Goal: Task Accomplishment & Management: Use online tool/utility

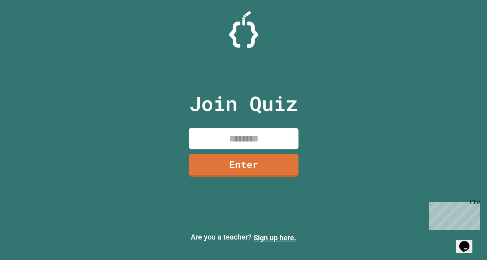
click at [208, 135] on input at bounding box center [244, 139] width 110 height 22
type input "********"
click at [231, 170] on link "Enter" at bounding box center [243, 165] width 109 height 24
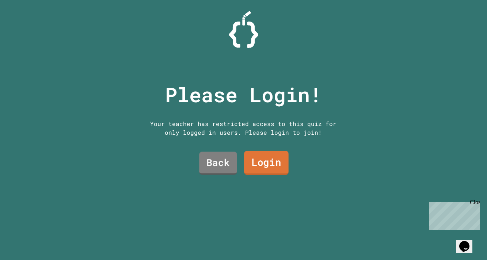
click at [280, 166] on link "Login" at bounding box center [266, 163] width 45 height 24
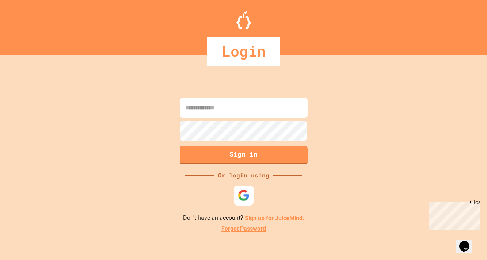
click at [243, 191] on img at bounding box center [244, 196] width 12 height 12
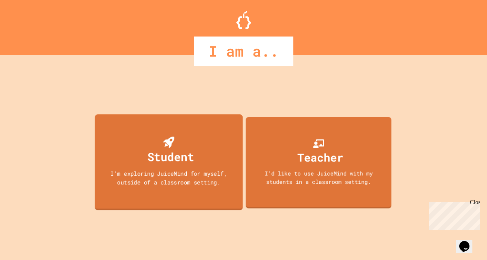
click at [175, 164] on div "Student" at bounding box center [170, 156] width 47 height 17
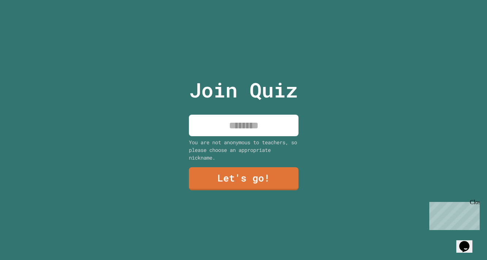
click at [230, 130] on input at bounding box center [244, 126] width 110 height 22
type input "*"
click at [391, 109] on div "Join Quiz You are not anonymous to teachers, so please choose an appropriate ni…" at bounding box center [243, 130] width 487 height 260
click at [261, 128] on input at bounding box center [244, 126] width 110 height 22
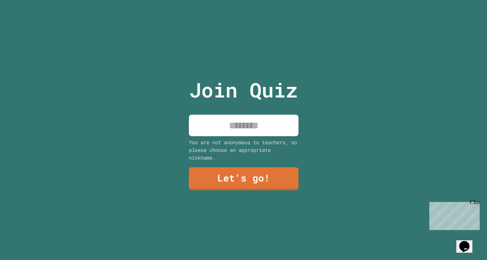
type input "*"
type input "*******"
click at [255, 175] on link "Let's go!" at bounding box center [243, 178] width 107 height 24
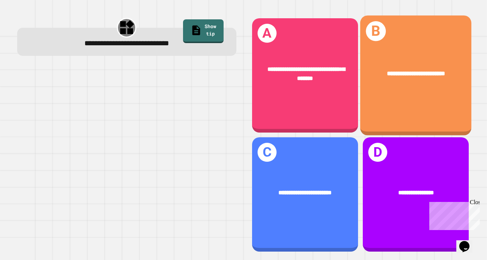
click at [409, 91] on div "**********" at bounding box center [416, 75] width 111 height 120
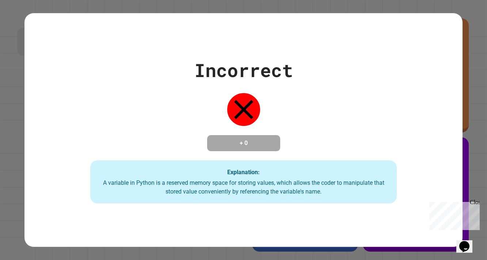
click at [386, 138] on div "Incorrect + 0 Explanation: A variable in Python is a reserved memory space for …" at bounding box center [243, 130] width 439 height 147
click at [321, 160] on div "Incorrect + 0 Explanation: A variable in Python is a reserved memory space for …" at bounding box center [243, 130] width 439 height 147
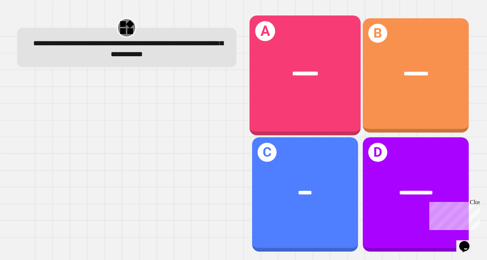
click at [324, 85] on div "**********" at bounding box center [305, 73] width 111 height 34
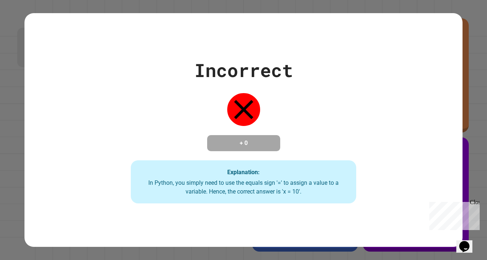
click at [327, 126] on div "Incorrect + 0 Explanation: In Python, you simply need to use the equals sign '=…" at bounding box center [244, 130] width 322 height 147
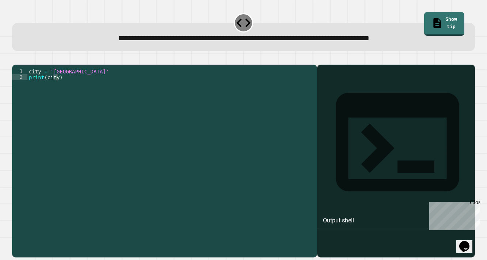
click at [57, 87] on div "city = 'Madrid' print ( city )" at bounding box center [170, 158] width 286 height 181
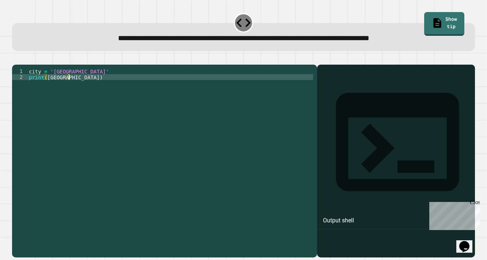
scroll to position [0, 2]
click at [23, 64] on icon "button" at bounding box center [21, 63] width 4 height 5
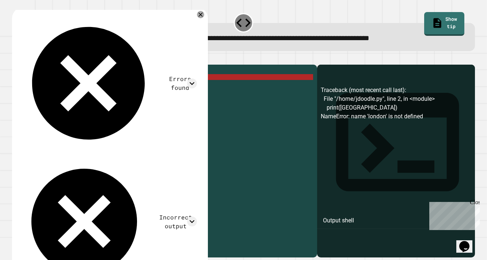
click at [50, 87] on div "city = 'Madrid' print ( [GEOGRAPHIC_DATA] )" at bounding box center [170, 158] width 286 height 181
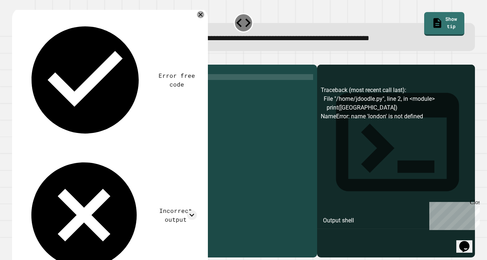
scroll to position [0, 1]
click at [16, 59] on icon "button" at bounding box center [16, 59] width 0 height 0
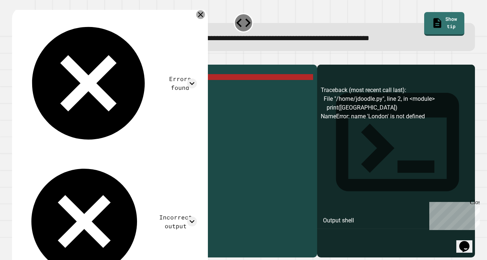
click at [197, 15] on icon at bounding box center [200, 14] width 9 height 9
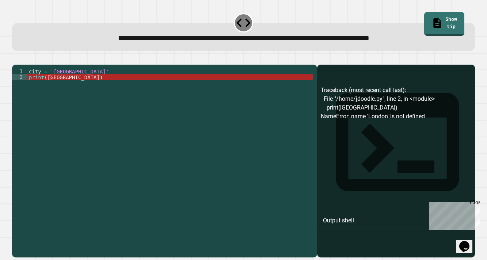
click at [64, 87] on div "city = 'Madrid' print ( [GEOGRAPHIC_DATA] )" at bounding box center [170, 158] width 286 height 181
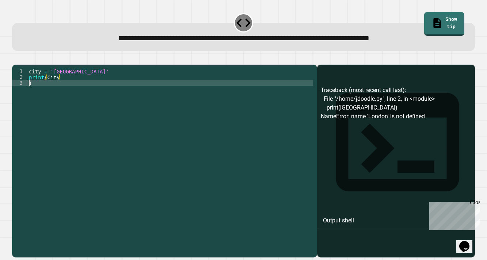
scroll to position [0, 0]
click at [115, 86] on div "city = 'Madrid' print ( City )" at bounding box center [170, 158] width 286 height 181
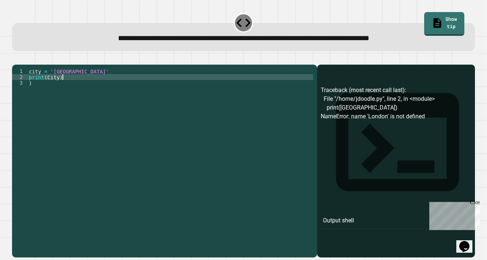
scroll to position [0, 2]
type textarea "*"
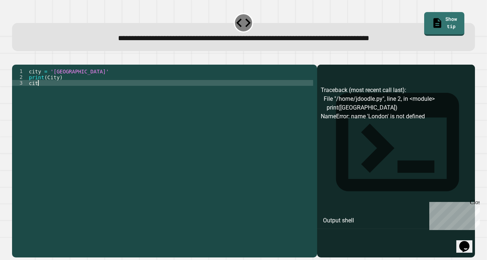
scroll to position [0, 0]
type textarea "*"
click at [22, 65] on icon "button" at bounding box center [21, 63] width 4 height 5
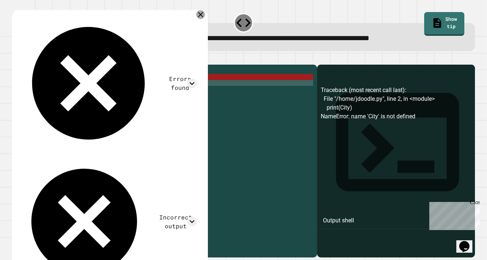
click at [196, 14] on icon at bounding box center [200, 14] width 9 height 9
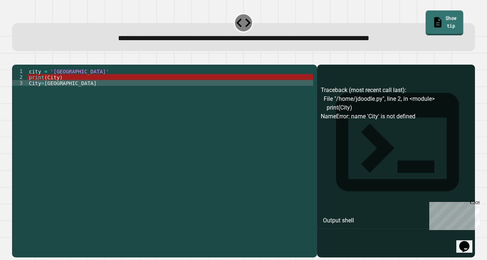
click at [454, 22] on link "Show tip" at bounding box center [445, 22] width 38 height 25
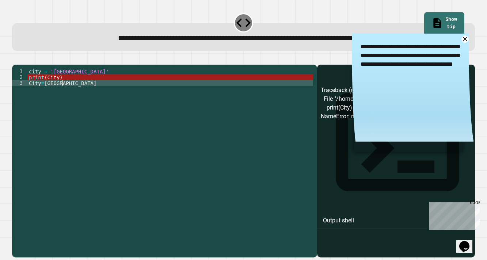
click at [68, 94] on div "city = 'Madrid' print ( City ) City = [GEOGRAPHIC_DATA]" at bounding box center [170, 158] width 286 height 181
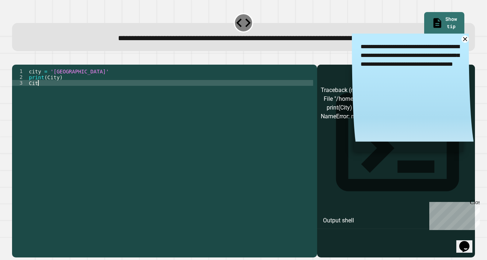
scroll to position [0, 0]
type textarea "*"
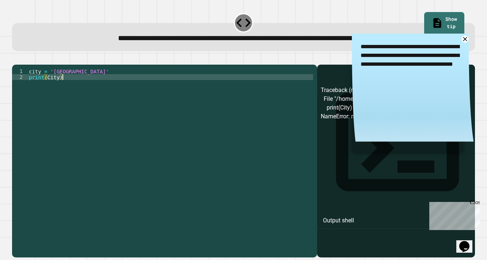
click at [71, 81] on div "city = 'Madrid' print ( City )" at bounding box center [170, 158] width 286 height 181
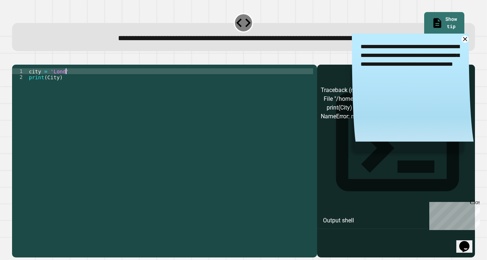
scroll to position [0, 3]
type textarea "**********"
click at [16, 59] on icon "button" at bounding box center [16, 59] width 0 height 0
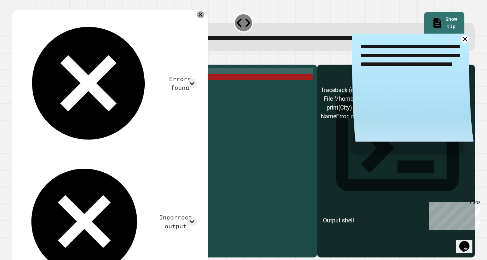
click at [464, 40] on icon at bounding box center [465, 39] width 9 height 9
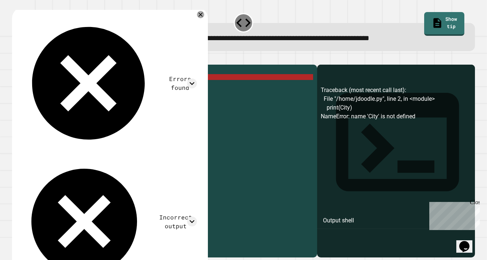
click at [80, 90] on div "city = 'London' print ( City )" at bounding box center [170, 158] width 286 height 181
click at [60, 88] on div "city = 'London' print ( City )" at bounding box center [170, 158] width 286 height 181
click at [100, 97] on div "city = 'London' print ( City )" at bounding box center [170, 158] width 286 height 181
click at [88, 105] on div "city = 'London' print ( City )" at bounding box center [170, 158] width 286 height 181
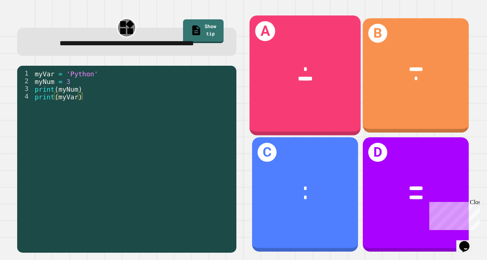
click at [303, 112] on div "A * ******" at bounding box center [305, 75] width 111 height 120
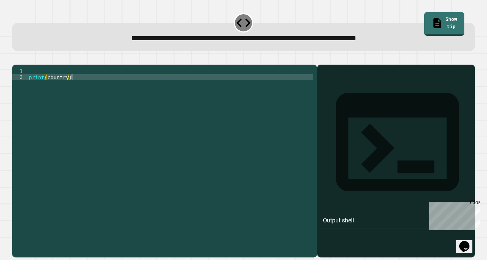
click at [68, 86] on div "print ( country )" at bounding box center [170, 158] width 286 height 181
type textarea "**********"
click at [16, 59] on button "button" at bounding box center [16, 59] width 0 height 0
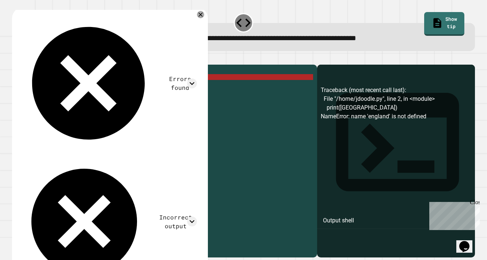
click at [192, 15] on div "Errors found Traceback (most recent call last): File "/home/jdoodle.py", line 2…" at bounding box center [109, 150] width 184 height 277
click at [196, 15] on icon at bounding box center [200, 14] width 9 height 9
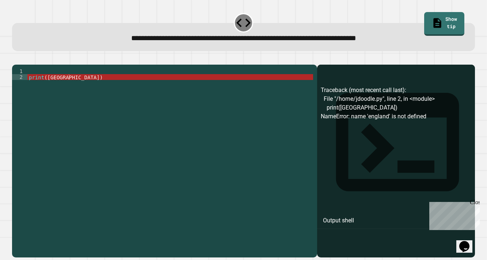
click at [47, 80] on div "print ( [GEOGRAPHIC_DATA] )" at bounding box center [170, 158] width 286 height 181
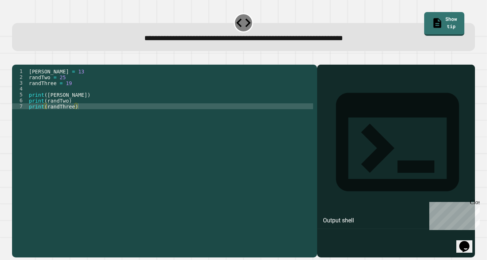
click at [78, 84] on div "[PERSON_NAME] = 13 randTwo = 25 randThree = 19 print ( [PERSON_NAME] ) print ( …" at bounding box center [170, 158] width 286 height 181
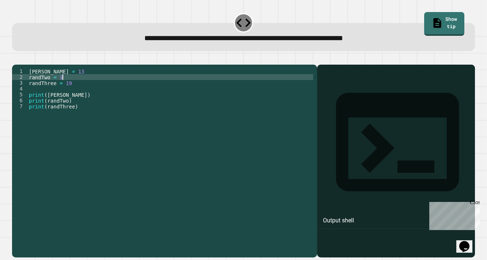
scroll to position [0, 2]
type textarea "**********"
click at [16, 59] on icon "button" at bounding box center [16, 59] width 0 height 0
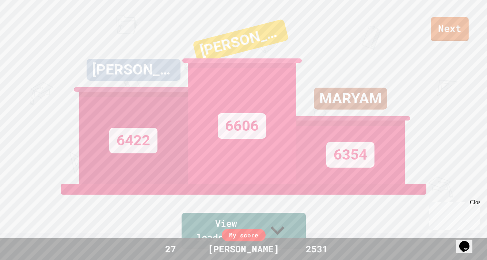
click at [439, 27] on link "Next" at bounding box center [450, 29] width 38 height 24
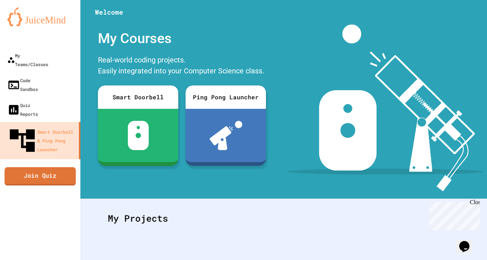
click at [49, 167] on link "Join Quiz" at bounding box center [39, 176] width 71 height 18
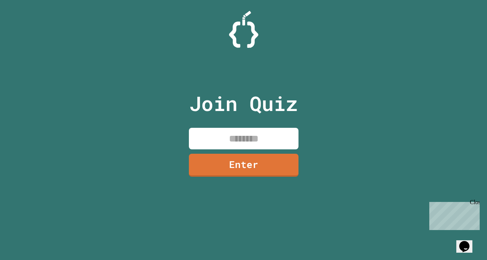
click at [236, 133] on input at bounding box center [244, 139] width 110 height 22
type input "********"
click at [285, 167] on link "Enter" at bounding box center [243, 165] width 111 height 24
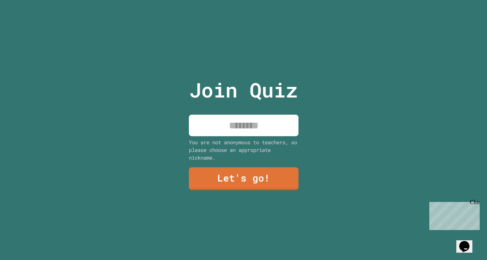
click at [249, 128] on input at bounding box center [244, 126] width 110 height 22
type input "*******"
click at [241, 165] on div "Join Quiz ******* You are not anonymous to teachers, so please choose an approp…" at bounding box center [243, 130] width 123 height 260
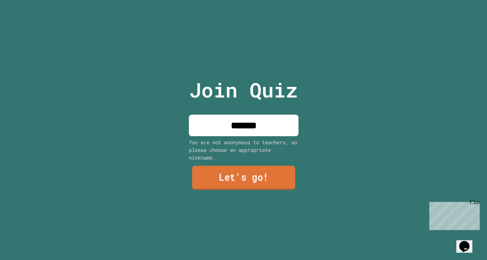
click at [242, 175] on link "Let's go!" at bounding box center [243, 178] width 103 height 24
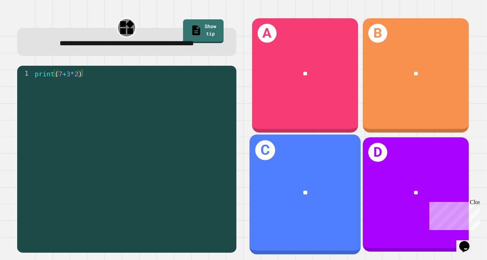
click at [304, 186] on div "**" at bounding box center [305, 192] width 111 height 34
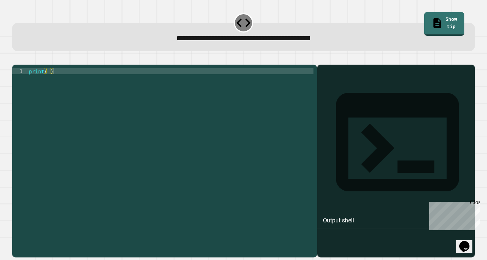
click at [50, 82] on div "print ( )" at bounding box center [170, 158] width 286 height 181
type textarea "********"
click at [16, 59] on icon "button" at bounding box center [16, 59] width 0 height 0
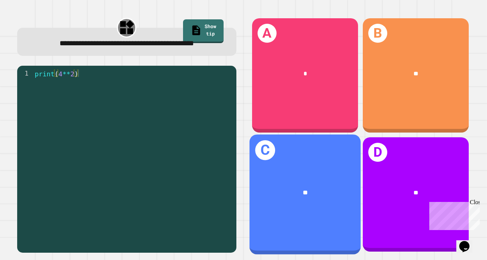
click at [298, 204] on div "**" at bounding box center [305, 192] width 111 height 34
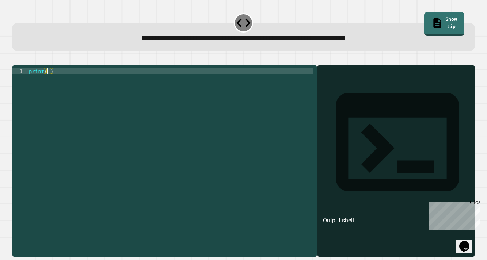
click at [48, 83] on div "print ( )" at bounding box center [170, 158] width 286 height 181
click at [16, 59] on icon "button" at bounding box center [16, 59] width 0 height 0
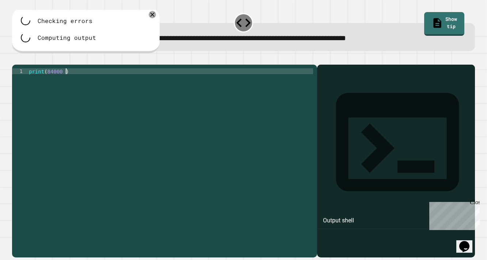
click at [65, 81] on div "print ( 84000 )" at bounding box center [170, 158] width 286 height 181
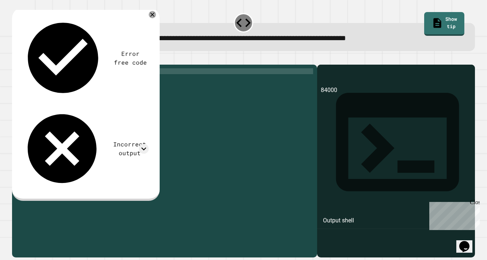
click at [16, 59] on icon "button" at bounding box center [16, 59] width 0 height 0
click at [57, 80] on div "print ( 84000 )" at bounding box center [170, 158] width 286 height 181
click at [7, 53] on div "**********" at bounding box center [243, 130] width 487 height 260
click at [16, 59] on icon "button" at bounding box center [16, 59] width 0 height 0
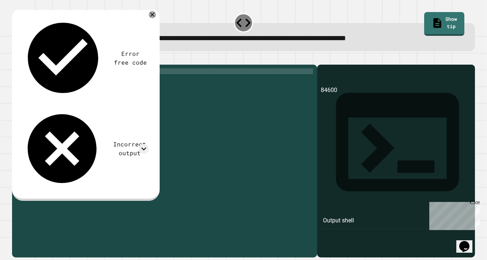
click at [56, 79] on div "print ( 84600 )" at bounding box center [170, 158] width 286 height 181
click at [16, 59] on button "button" at bounding box center [16, 59] width 0 height 0
click at [59, 82] on div "print ( 3600 )" at bounding box center [170, 158] width 286 height 181
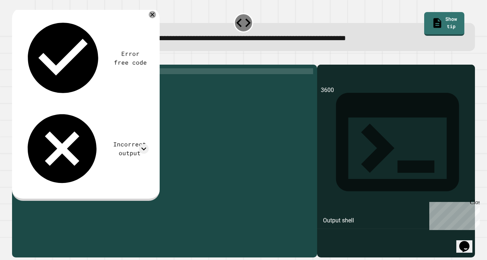
click at [23, 64] on icon "button" at bounding box center [21, 63] width 4 height 5
click at [52, 86] on div "print ( 36000 )" at bounding box center [170, 158] width 286 height 181
click at [63, 79] on div "print ( 36000 )" at bounding box center [170, 158] width 286 height 181
click at [16, 59] on icon "button" at bounding box center [16, 59] width 0 height 0
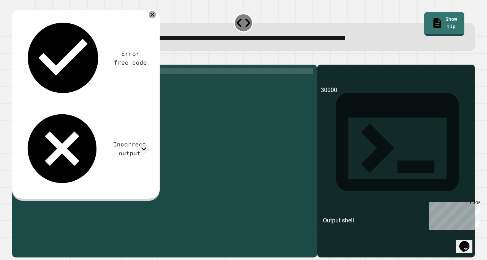
click at [63, 82] on div "print ( 30000 )" at bounding box center [170, 158] width 286 height 181
type textarea "*"
click at [16, 59] on button "button" at bounding box center [16, 59] width 0 height 0
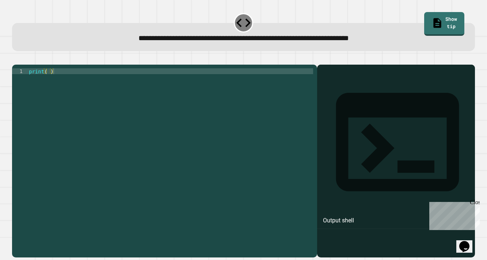
click at [53, 85] on div "print ( )" at bounding box center [170, 158] width 286 height 181
click at [16, 59] on icon "button" at bounding box center [16, 59] width 0 height 0
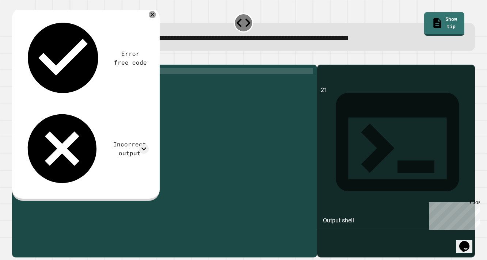
click at [52, 82] on div "print ( 21 )" at bounding box center [170, 158] width 286 height 181
click at [23, 64] on icon "button" at bounding box center [21, 63] width 4 height 5
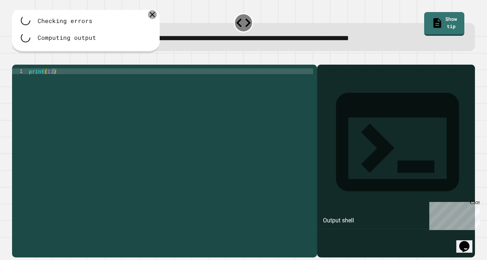
click at [151, 15] on icon at bounding box center [152, 14] width 5 height 5
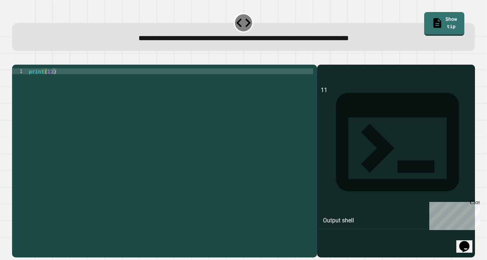
click at [52, 81] on div "print ( 11 )" at bounding box center [170, 158] width 286 height 181
click at [22, 64] on icon "button" at bounding box center [21, 63] width 4 height 5
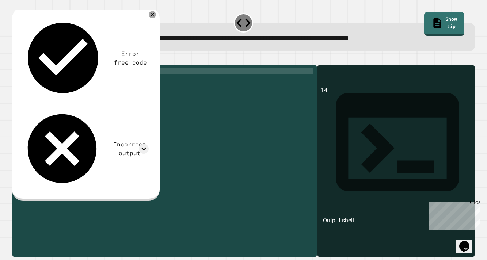
click at [54, 82] on div "print ( 14 )" at bounding box center [170, 158] width 286 height 181
click at [16, 59] on icon "button" at bounding box center [16, 59] width 0 height 0
click at [52, 81] on div "print ( 18 )" at bounding box center [170, 158] width 286 height 181
type textarea "*********"
click at [23, 64] on icon "button" at bounding box center [21, 63] width 4 height 5
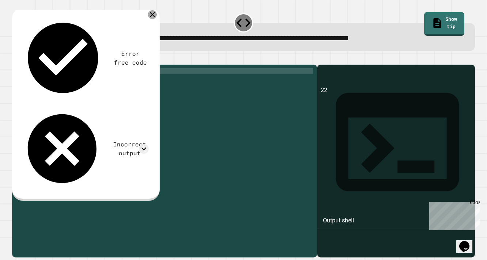
click at [150, 15] on icon at bounding box center [152, 14] width 9 height 9
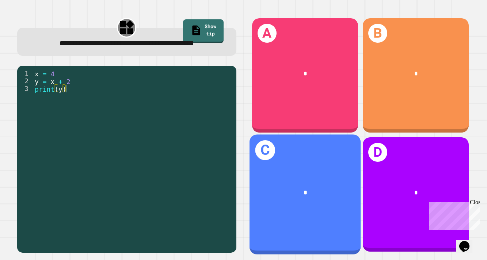
click at [300, 191] on div "*" at bounding box center [305, 193] width 86 height 10
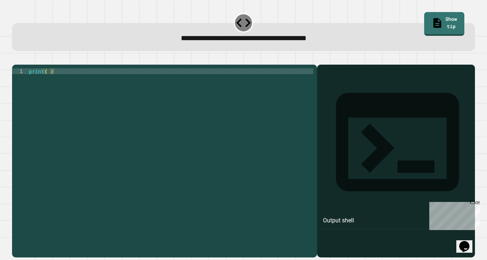
click at [50, 83] on div "print ( )" at bounding box center [170, 158] width 286 height 181
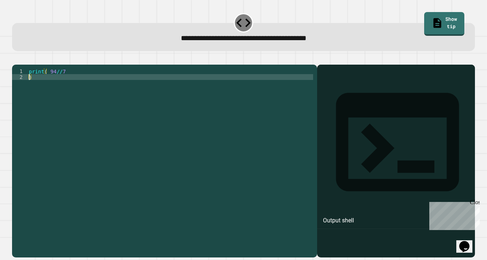
scroll to position [0, 0]
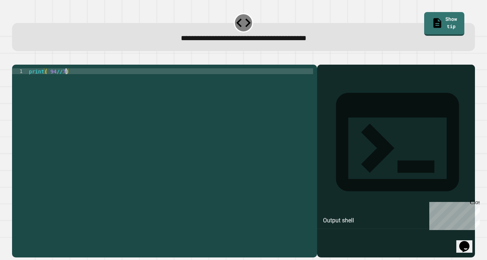
click at [23, 64] on icon "button" at bounding box center [21, 63] width 4 height 5
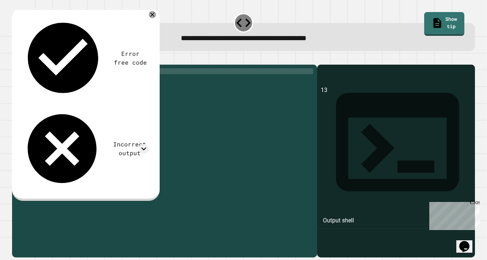
click at [59, 79] on div "print ( 94 // 7 )" at bounding box center [170, 158] width 286 height 181
click at [57, 80] on div "print ( 94 // 7 )" at bounding box center [170, 158] width 286 height 181
click at [23, 64] on icon "button" at bounding box center [21, 63] width 4 height 5
click at [58, 80] on div "print ( 94 // 7 )" at bounding box center [170, 158] width 286 height 181
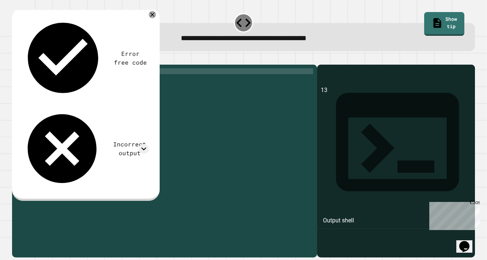
click at [16, 59] on button "button" at bounding box center [16, 59] width 0 height 0
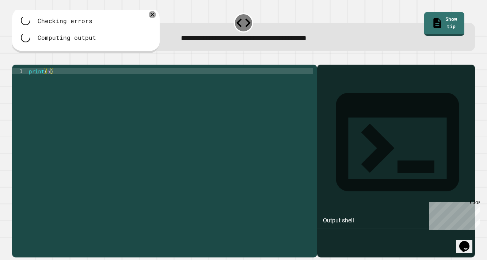
click at [53, 83] on div "print ( 5 )" at bounding box center [170, 158] width 286 height 181
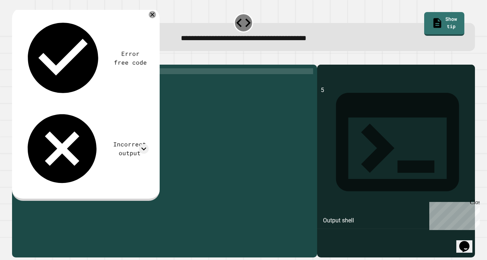
click at [23, 64] on icon "button" at bounding box center [21, 63] width 4 height 5
click at [53, 82] on div "print ( 4 )" at bounding box center [170, 158] width 286 height 181
type textarea "********"
click at [30, 60] on div at bounding box center [243, 60] width 463 height 9
click at [16, 59] on button "button" at bounding box center [16, 59] width 0 height 0
